Goal: Task Accomplishment & Management: Use online tool/utility

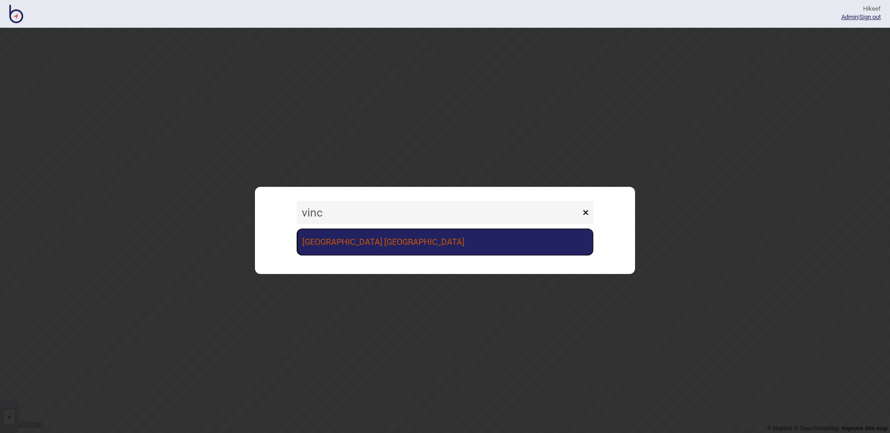
type input "vinc"
click at [392, 233] on link "[GEOGRAPHIC_DATA] [GEOGRAPHIC_DATA]" at bounding box center [445, 241] width 297 height 27
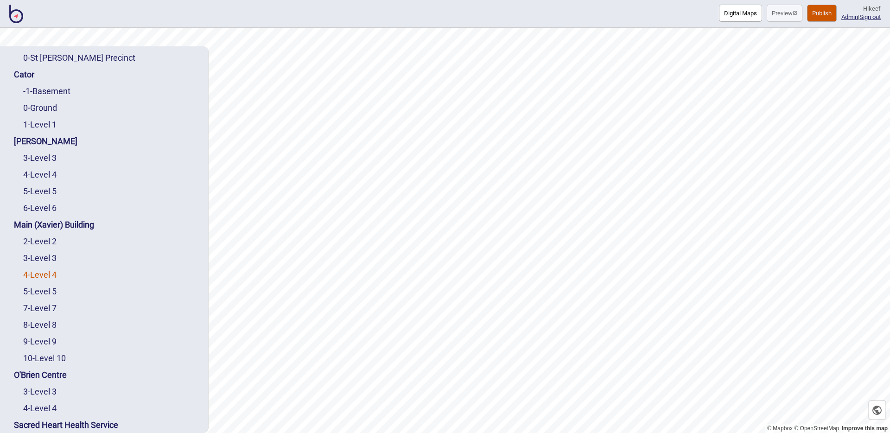
click at [54, 274] on link "4 - Level 4" at bounding box center [39, 275] width 33 height 10
click at [733, 14] on button "Digital Maps" at bounding box center [740, 13] width 43 height 17
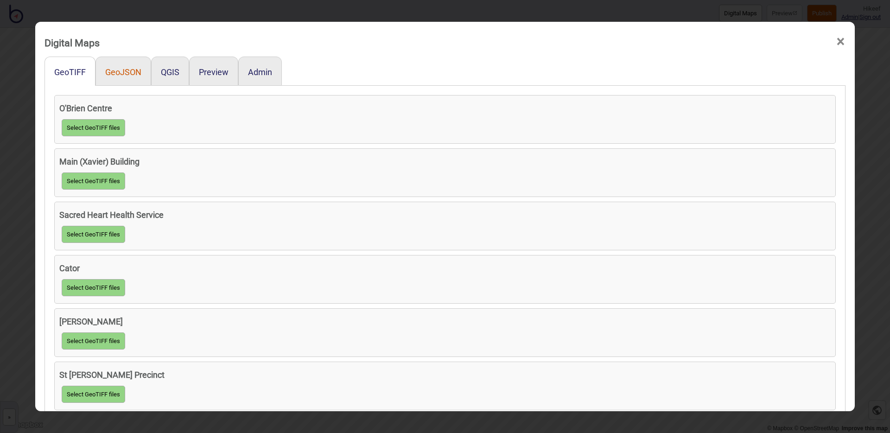
click at [128, 70] on button "GeoJSON" at bounding box center [123, 72] width 36 height 10
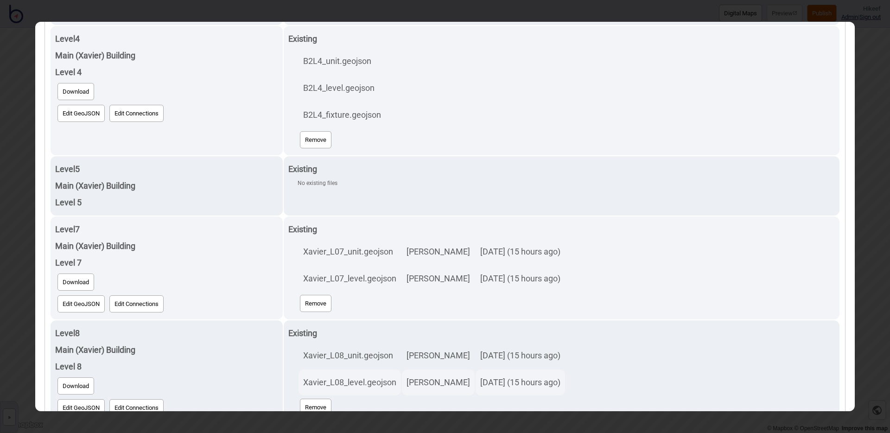
scroll to position [1112, 0]
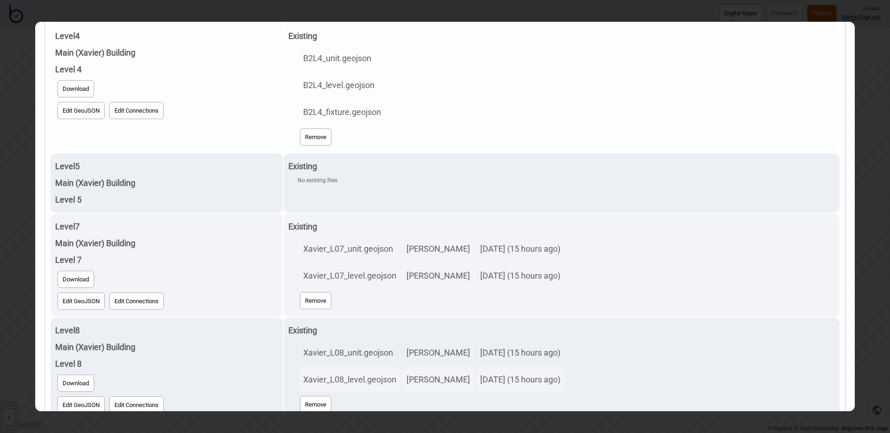
click at [85, 111] on button "Edit GeoJSON" at bounding box center [80, 110] width 47 height 17
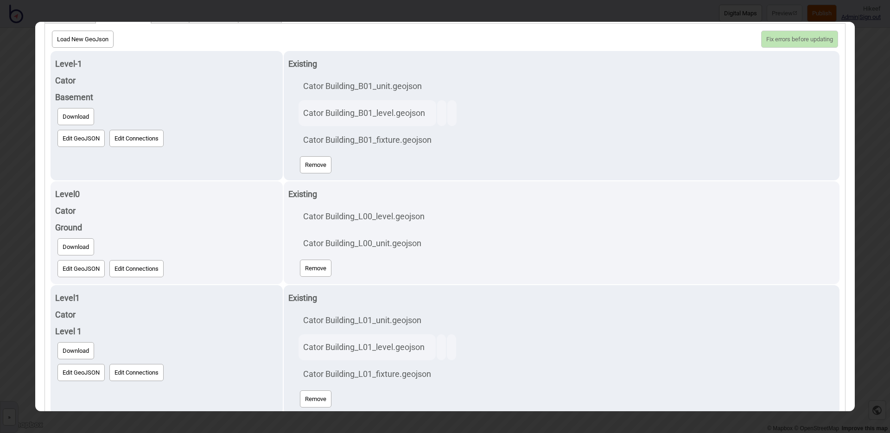
scroll to position [0, 0]
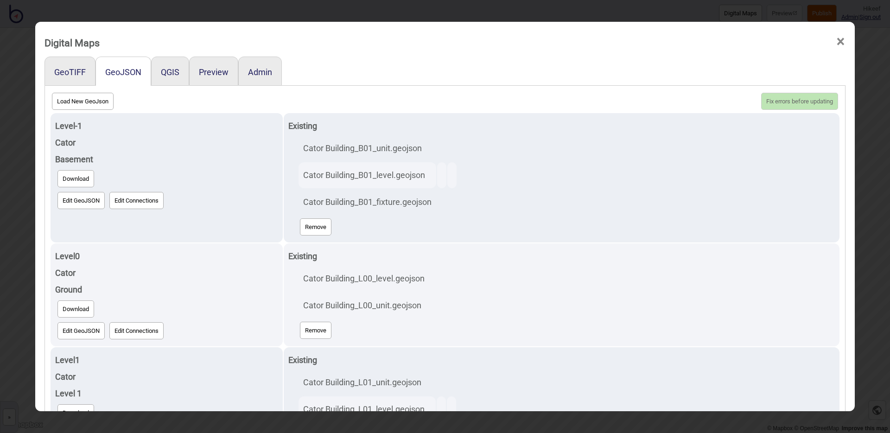
click at [378, 61] on div at bounding box center [563, 71] width 563 height 29
